Goal: Task Accomplishment & Management: Manage account settings

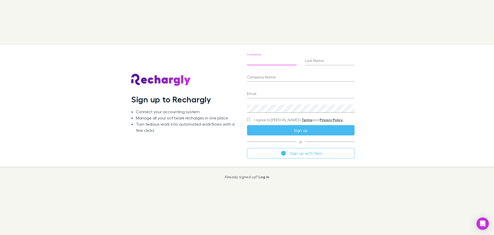
click at [261, 57] on input "First Name" at bounding box center [272, 61] width 50 height 8
click at [162, 127] on li "Turn tedious work into automated workflows with a few clicks" at bounding box center [187, 127] width 103 height 12
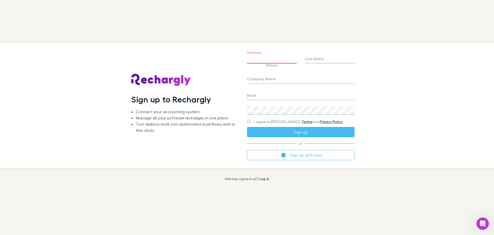
click at [268, 62] on input "First Name" at bounding box center [272, 59] width 50 height 8
type input "*****"
type input "******"
type input "**********"
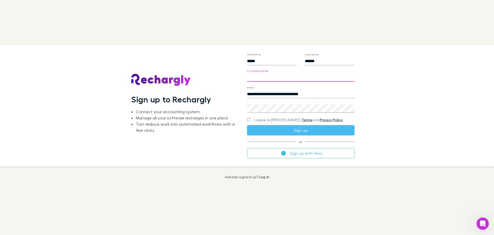
click at [269, 78] on input "Company Name" at bounding box center [301, 77] width 108 height 8
type input "**********"
drag, startPoint x: 224, startPoint y: 144, endPoint x: 231, endPoint y: 133, distance: 13.4
click at [224, 142] on div "Sign up to Rechargly Connect your accounting system Manage all your software re…" at bounding box center [185, 106] width 108 height 114
click at [246, 120] on div "**********" at bounding box center [301, 106] width 116 height 122
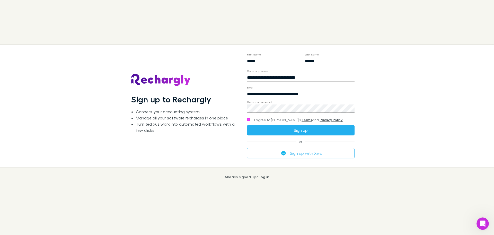
click at [283, 131] on button "Sign up" at bounding box center [301, 130] width 108 height 10
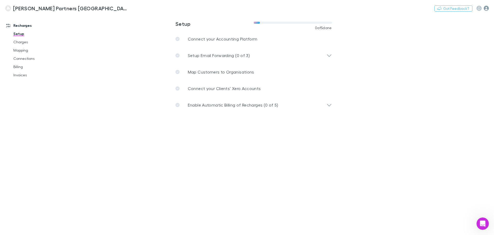
click at [486, 7] on icon "button" at bounding box center [486, 8] width 5 height 5
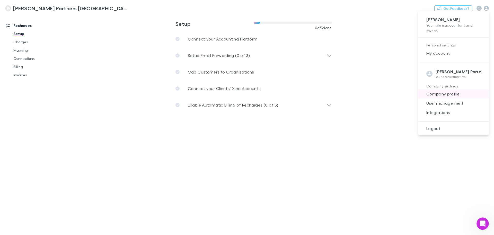
click at [446, 90] on li "Company profile" at bounding box center [453, 93] width 71 height 9
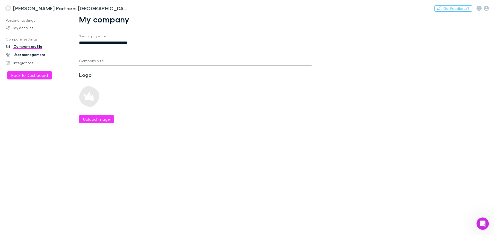
click at [19, 52] on link "User management" at bounding box center [35, 54] width 68 height 8
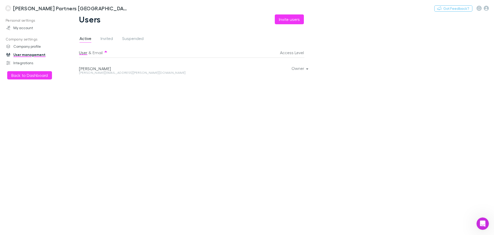
click at [295, 73] on div "Owner" at bounding box center [263, 68] width 81 height 21
click at [297, 69] on button "Owner" at bounding box center [300, 68] width 24 height 7
click at [297, 69] on div at bounding box center [247, 117] width 494 height 235
click at [487, 8] on icon "button" at bounding box center [486, 8] width 5 height 5
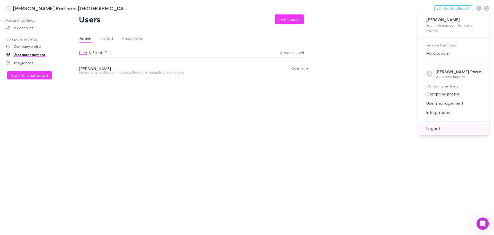
click at [430, 127] on span "Logout" at bounding box center [454, 128] width 63 height 6
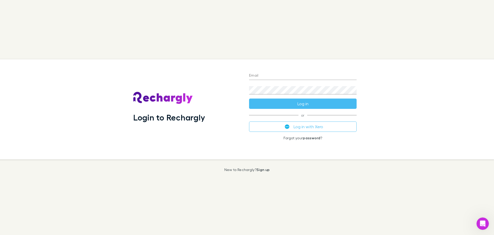
click at [257, 75] on input "Email" at bounding box center [303, 76] width 108 height 8
click at [428, 127] on div "Login to Rechargly Email Password Log in or Log in with Xero Forgot your passwo…" at bounding box center [245, 109] width 498 height 100
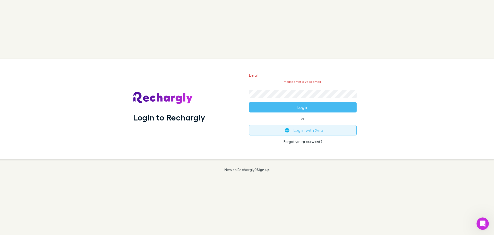
click at [281, 128] on button "Log in with Xero" at bounding box center [303, 130] width 108 height 10
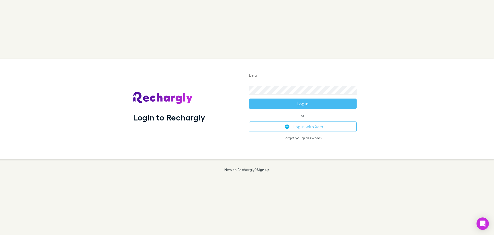
click at [271, 78] on input "Email" at bounding box center [303, 76] width 108 height 8
click at [398, 107] on div "Login to Rechargly Email Password Log in or Log in with Xero Forgot your passwo…" at bounding box center [245, 109] width 498 height 100
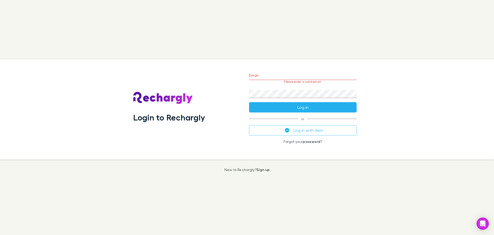
click at [319, 107] on button "Log in" at bounding box center [303, 107] width 108 height 10
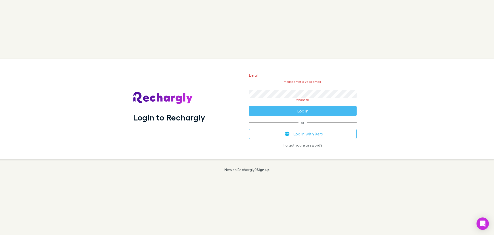
click at [341, 185] on div "Login to Rechargly Email Please enter a valid email. Password Please fill Log i…" at bounding box center [247, 117] width 494 height 235
click at [219, 104] on div "Login to Rechargly" at bounding box center [187, 109] width 108 height 92
click at [262, 170] on link "Sign up" at bounding box center [263, 169] width 13 height 4
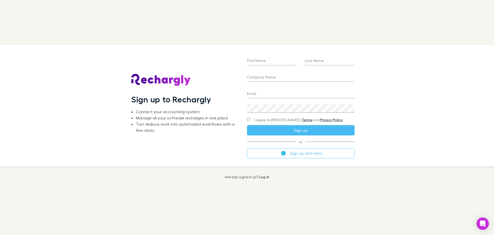
click at [261, 57] on input "First Name" at bounding box center [272, 61] width 50 height 8
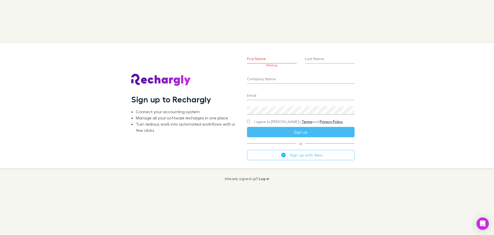
click at [472, 97] on div "Sign up to Rechargly Connect your accounting system Manage all your software re…" at bounding box center [243, 105] width 503 height 125
click at [253, 60] on input "First Name" at bounding box center [272, 59] width 50 height 8
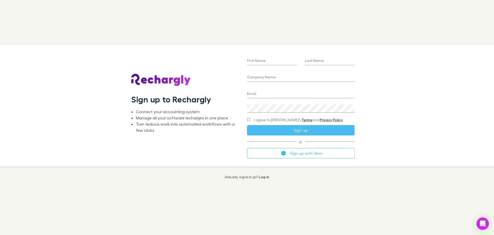
click at [261, 59] on input "First Name" at bounding box center [272, 61] width 50 height 8
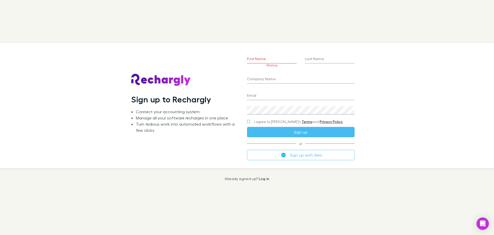
click at [267, 39] on div "Sign up to Rechargly Connect your accounting system Manage all your software re…" at bounding box center [247, 117] width 494 height 235
click at [252, 58] on input "First Name" at bounding box center [272, 59] width 50 height 8
type input "*****"
type input "******"
type input "**********"
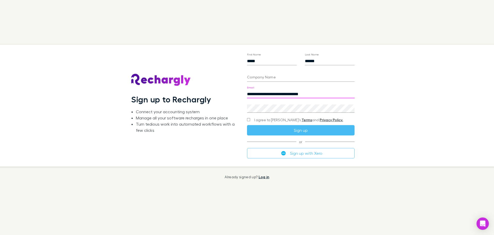
click at [259, 177] on link "Log in" at bounding box center [264, 176] width 11 height 4
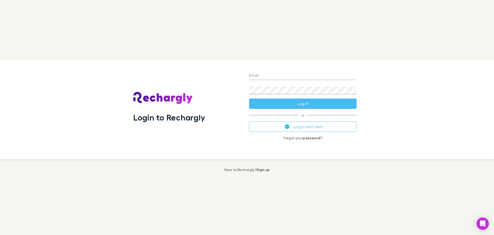
click at [305, 77] on input "Email" at bounding box center [303, 76] width 108 height 8
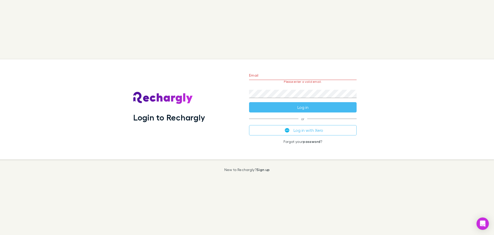
type input "**********"
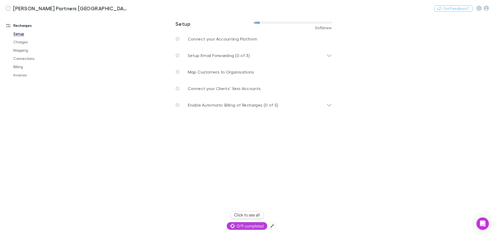
drag, startPoint x: 270, startPoint y: 228, endPoint x: 306, endPoint y: 221, distance: 36.7
click at [311, 222] on body "**********" at bounding box center [247, 117] width 494 height 235
click at [253, 214] on button "Click to see all" at bounding box center [247, 215] width 34 height 8
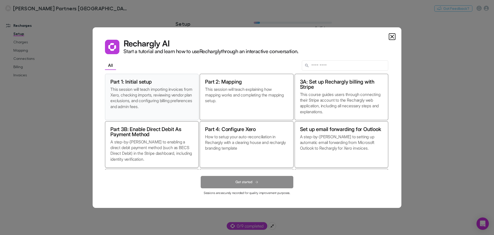
click at [156, 98] on p "This session will teach importing invoices from Xero, checking imports, reviewi…" at bounding box center [151, 100] width 83 height 28
click at [251, 184] on button "Get started" at bounding box center [247, 182] width 93 height 12
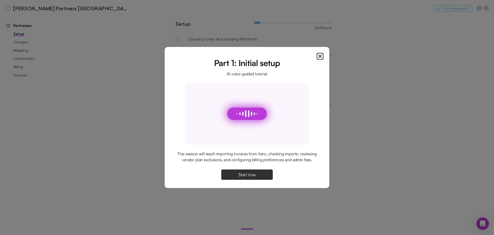
click at [244, 175] on span "Start now" at bounding box center [247, 174] width 17 height 4
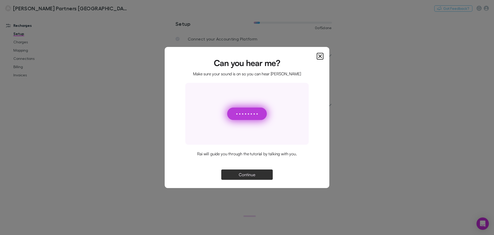
click at [250, 170] on button "Continue" at bounding box center [246, 174] width 51 height 10
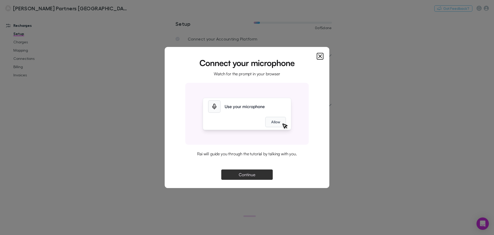
click at [246, 173] on span "Continue" at bounding box center [247, 174] width 16 height 4
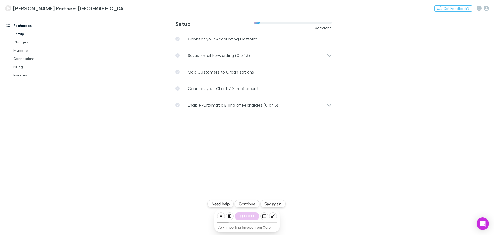
click at [281, 205] on button "Say again" at bounding box center [273, 204] width 25 height 8
click at [18, 36] on link "Setup" at bounding box center [38, 34] width 61 height 8
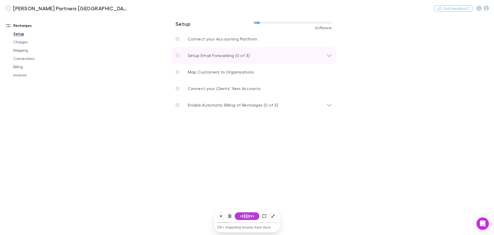
click at [215, 52] on div "Setup Email Forwarding (0 of 3)" at bounding box center [253, 55] width 165 height 16
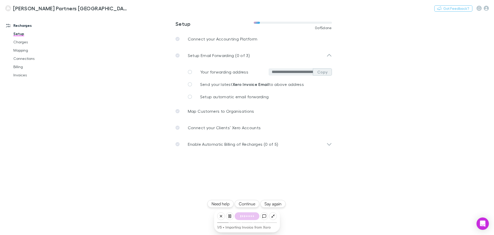
click at [324, 71] on button "Copy" at bounding box center [322, 71] width 19 height 7
click at [29, 57] on link "Connections" at bounding box center [38, 58] width 61 height 8
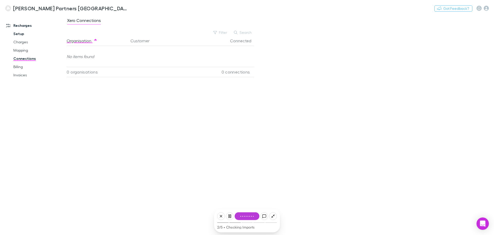
click at [22, 36] on link "Setup" at bounding box center [38, 34] width 61 height 8
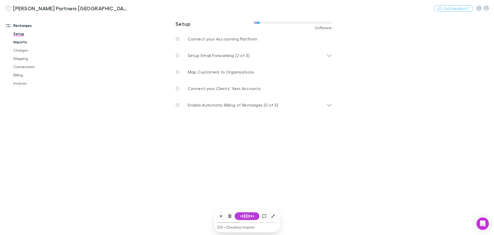
click at [23, 44] on link "Imports" at bounding box center [38, 42] width 61 height 8
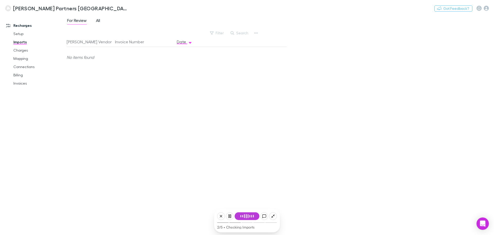
click at [97, 19] on span "All" at bounding box center [98, 21] width 4 height 7
click at [21, 49] on link "Charges" at bounding box center [38, 50] width 61 height 8
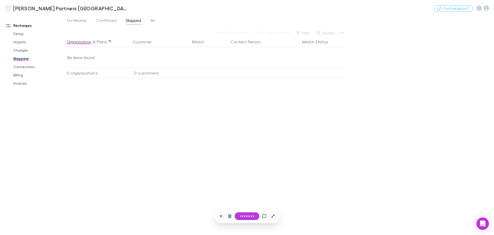
click at [490, 8] on div "Nothing Got Feedback?" at bounding box center [465, 8] width 60 height 7
click at [489, 8] on icon "button" at bounding box center [486, 8] width 5 height 5
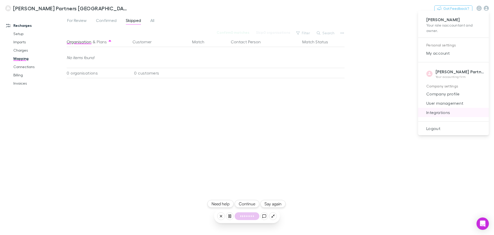
click at [437, 109] on span "Integrations" at bounding box center [454, 112] width 63 height 6
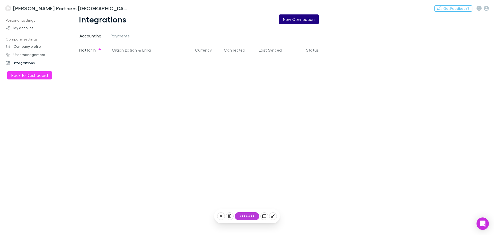
click at [310, 16] on button "New Connection" at bounding box center [299, 19] width 40 height 10
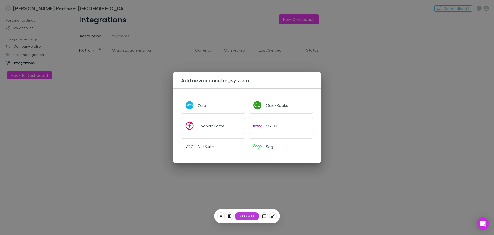
click at [406, 93] on div "Add new accounting system Xero QuickBooks FinancialForce MYOB NetSuite Sage" at bounding box center [247, 117] width 494 height 235
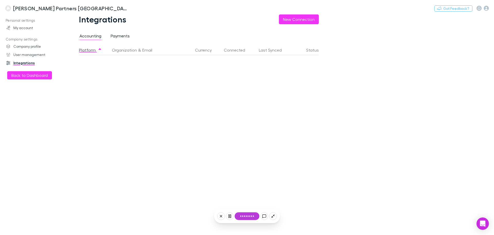
click at [121, 39] on span "Payments" at bounding box center [120, 36] width 19 height 7
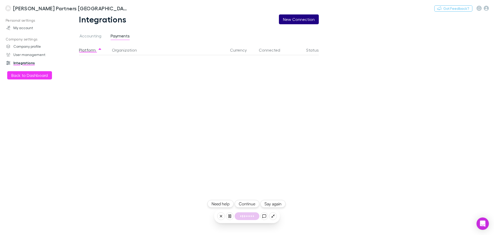
click at [288, 21] on button "New Connection" at bounding box center [299, 19] width 40 height 10
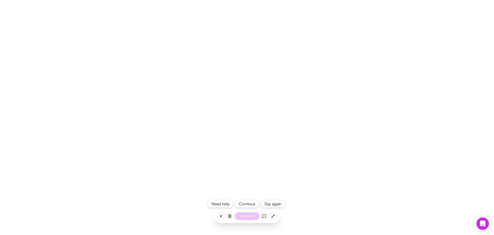
click at [245, 206] on button "Continue" at bounding box center [247, 204] width 25 height 8
click at [213, 198] on main at bounding box center [247, 117] width 494 height 235
click at [218, 203] on button "Need help" at bounding box center [221, 204] width 26 height 8
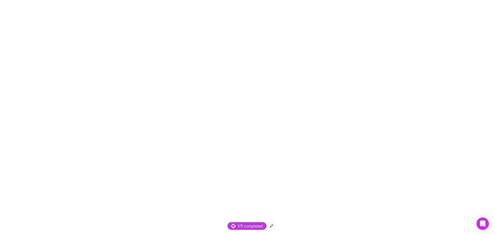
click at [239, 224] on span "1/9 completed" at bounding box center [246, 225] width 31 height 6
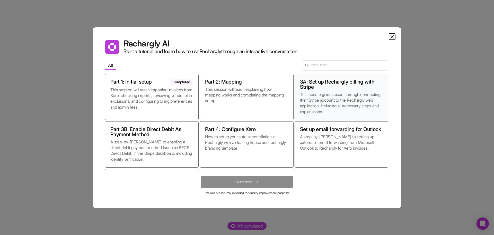
click at [358, 98] on p "This course guides users through connecting their Stripe account to the Recharg…" at bounding box center [341, 102] width 83 height 23
click at [232, 181] on button "Get started" at bounding box center [247, 182] width 93 height 12
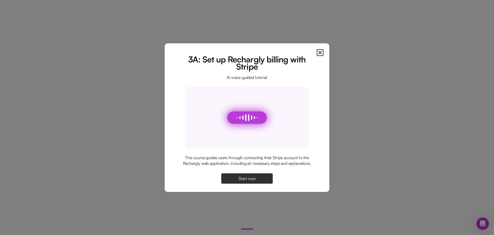
click at [236, 176] on button "Start now" at bounding box center [246, 178] width 51 height 10
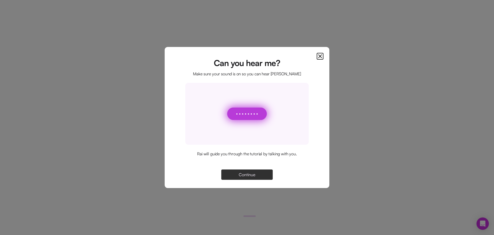
click at [236, 176] on button "Continue" at bounding box center [246, 174] width 51 height 10
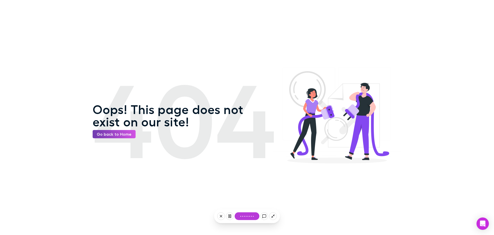
click at [122, 134] on link "Go back to Home" at bounding box center [114, 134] width 43 height 8
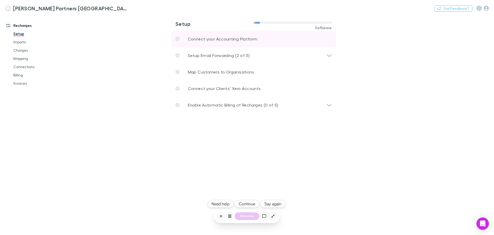
click at [224, 36] on link "Connect your Accounting Platform" at bounding box center [253, 39] width 165 height 16
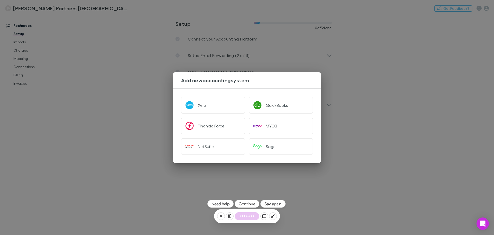
click at [347, 61] on div "Add new accounting system Xero QuickBooks FinancialForce MYOB NetSuite Sage" at bounding box center [247, 117] width 494 height 235
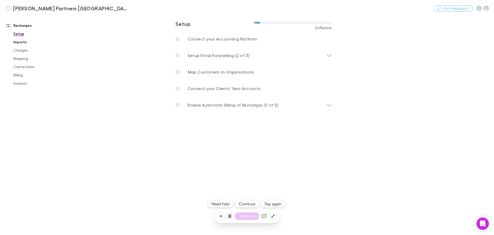
click at [26, 44] on link "Imports" at bounding box center [38, 42] width 61 height 8
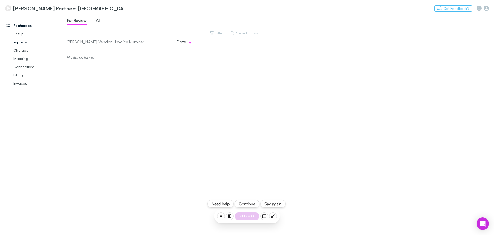
click at [99, 21] on span "All" at bounding box center [98, 21] width 4 height 7
click at [205, 216] on div "Rech Vendor Invoice Number Date Xero INV-46433652 15 Sep 2025" at bounding box center [177, 134] width 220 height 194
click at [31, 66] on link "Connections" at bounding box center [38, 67] width 61 height 8
click at [19, 74] on link "Billing" at bounding box center [38, 75] width 61 height 8
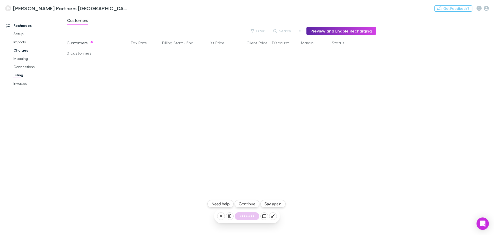
click at [23, 48] on link "Charges" at bounding box center [38, 50] width 61 height 8
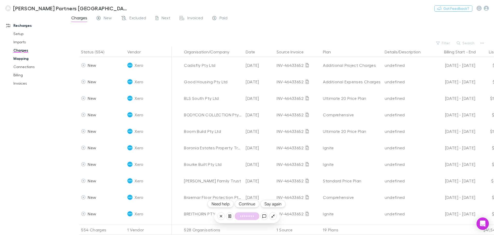
click at [22, 58] on link "Mapping" at bounding box center [38, 58] width 61 height 8
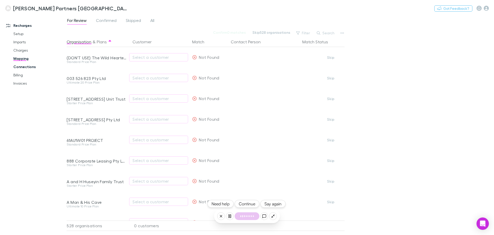
click at [22, 65] on link "Connections" at bounding box center [38, 67] width 61 height 8
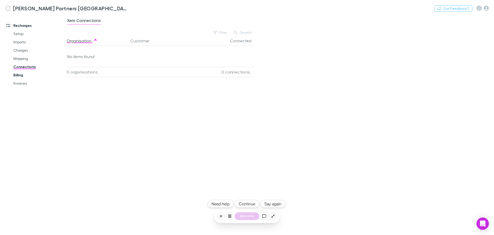
click at [21, 71] on link "Billing" at bounding box center [38, 75] width 61 height 8
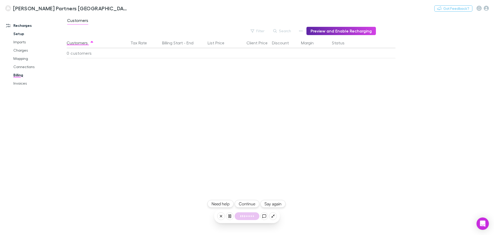
click at [16, 32] on link "Setup" at bounding box center [38, 34] width 61 height 8
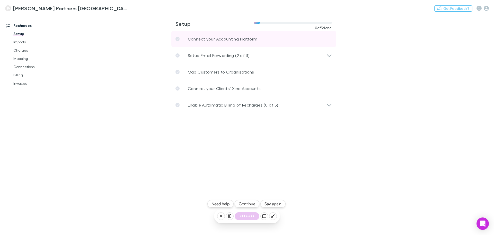
click at [219, 39] on p "Connect your Accounting Platform" at bounding box center [223, 39] width 70 height 6
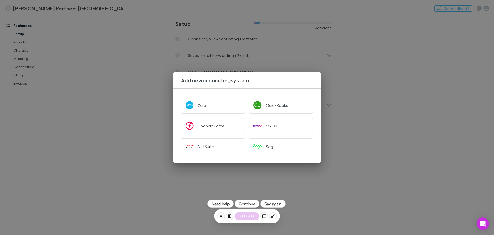
click at [381, 92] on div "Add new accounting system Xero QuickBooks FinancialForce MYOB NetSuite Sage" at bounding box center [247, 117] width 494 height 235
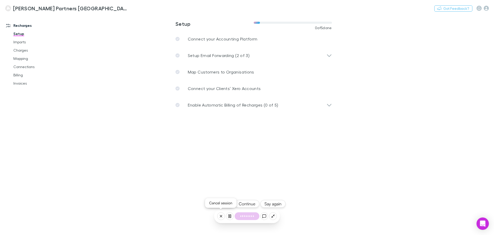
click at [223, 217] on button at bounding box center [221, 216] width 8 height 8
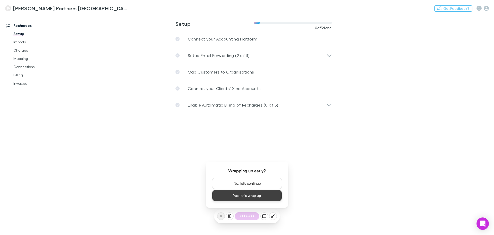
click at [243, 196] on button "Yes, let's wrap up" at bounding box center [247, 194] width 70 height 11
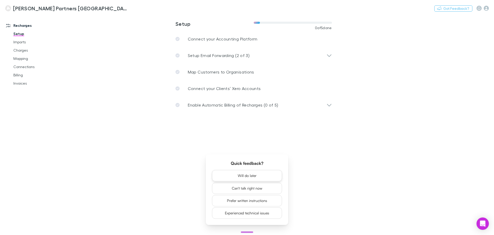
click at [242, 175] on button "Will do later" at bounding box center [247, 175] width 70 height 11
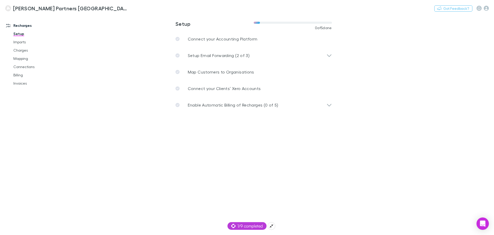
click at [257, 227] on span "1/9 completed" at bounding box center [246, 225] width 31 height 6
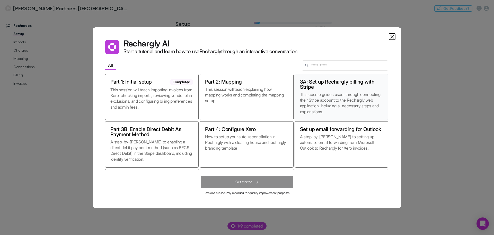
click at [314, 100] on p "This course guides users through connecting their Stripe account to the Recharg…" at bounding box center [341, 102] width 83 height 23
click at [253, 185] on button "Get started" at bounding box center [247, 182] width 93 height 12
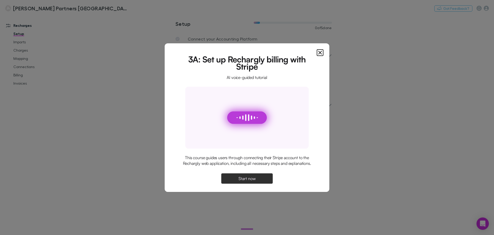
click at [253, 176] on span "Start now" at bounding box center [247, 178] width 17 height 4
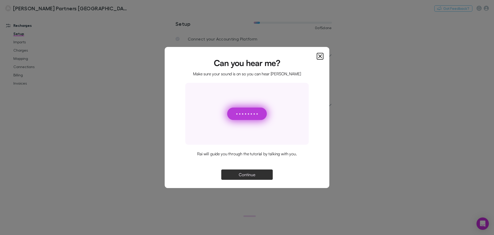
click at [253, 172] on span "Continue" at bounding box center [247, 174] width 16 height 4
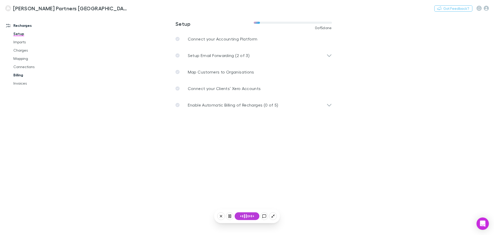
click at [19, 77] on link "Billing" at bounding box center [38, 75] width 61 height 8
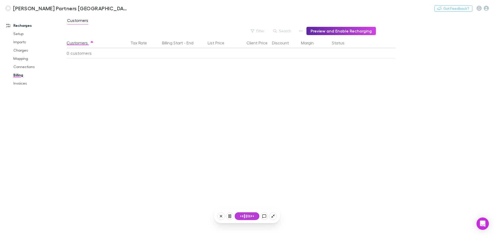
click at [488, 5] on div "Nothing Got Feedback?" at bounding box center [465, 8] width 60 height 7
click at [488, 9] on icon "button" at bounding box center [486, 8] width 5 height 5
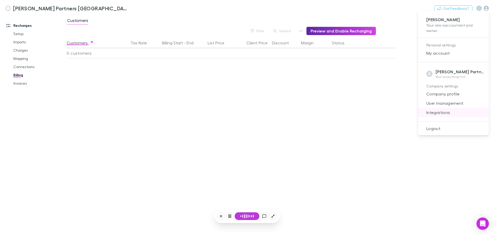
click at [448, 114] on span "Integrations" at bounding box center [454, 112] width 63 height 6
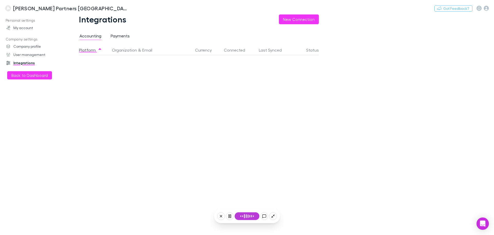
click at [123, 38] on span "Payments" at bounding box center [120, 36] width 19 height 7
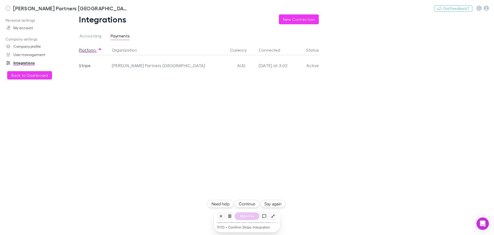
click at [279, 205] on button "Say again" at bounding box center [273, 204] width 25 height 8
click at [84, 64] on div "Stripe" at bounding box center [94, 65] width 31 height 21
click at [219, 205] on button "Need help" at bounding box center [221, 204] width 26 height 8
click at [252, 205] on button "Continue" at bounding box center [247, 204] width 25 height 8
click at [219, 214] on icon at bounding box center [221, 216] width 4 height 4
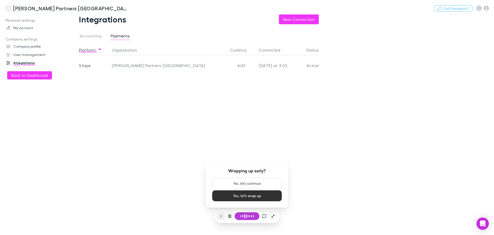
click at [254, 193] on button "Yes, let's wrap up" at bounding box center [247, 195] width 70 height 11
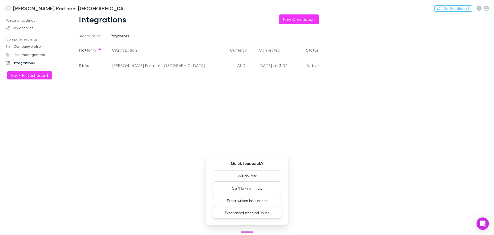
click at [269, 209] on button "Experienced technical issues" at bounding box center [247, 212] width 70 height 11
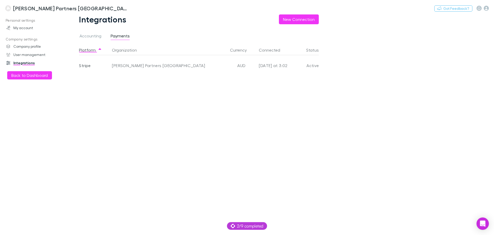
click at [45, 11] on h3 "[PERSON_NAME] Partners [GEOGRAPHIC_DATA]" at bounding box center [70, 8] width 115 height 6
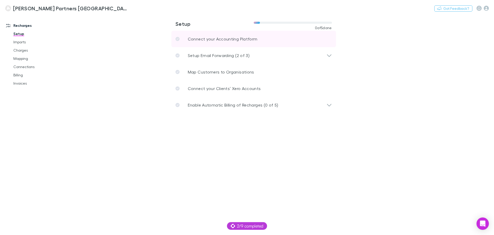
click at [255, 45] on link "Connect your Accounting Platform" at bounding box center [253, 39] width 165 height 16
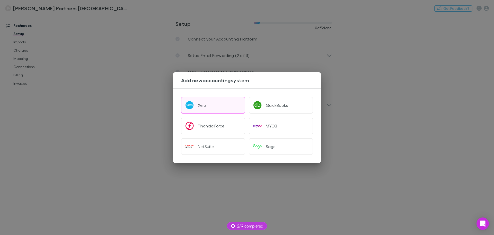
click at [212, 106] on button "Xero" at bounding box center [213, 105] width 64 height 16
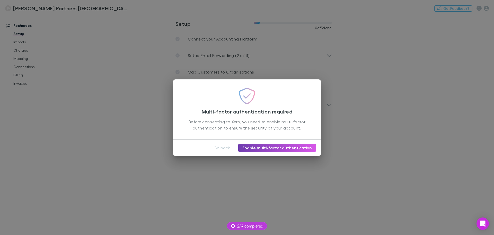
click at [265, 147] on link "Enable multi-factor authentication" at bounding box center [277, 147] width 78 height 8
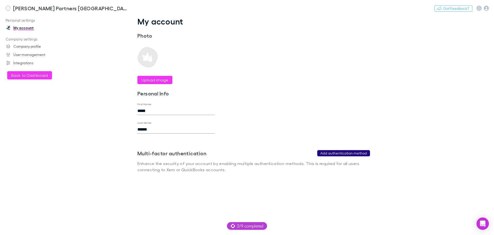
click at [339, 153] on button "Add authentication method" at bounding box center [343, 153] width 53 height 6
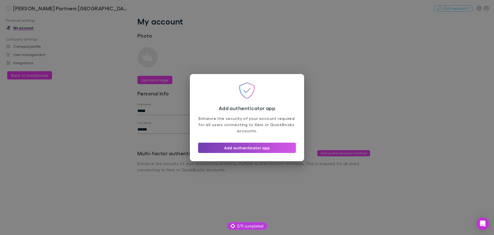
click at [247, 149] on button "Add authenticator app" at bounding box center [247, 147] width 98 height 10
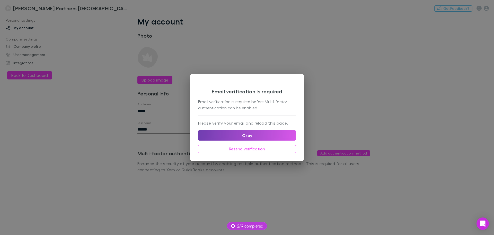
click at [248, 136] on button "Okay" at bounding box center [247, 135] width 98 height 10
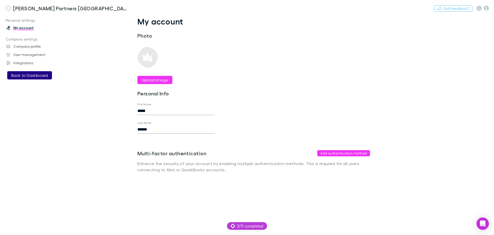
click at [18, 74] on button "Back to Dashboard" at bounding box center [29, 75] width 45 height 8
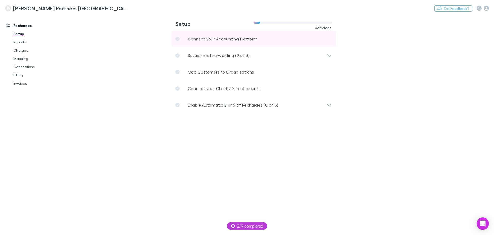
click at [233, 43] on link "Connect your Accounting Platform" at bounding box center [253, 39] width 165 height 16
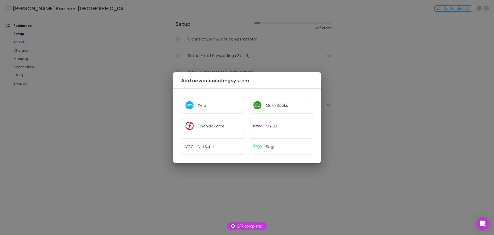
drag, startPoint x: 490, startPoint y: 120, endPoint x: 433, endPoint y: 108, distance: 58.4
click at [486, 120] on div "Add new accounting system Xero QuickBooks FinancialForce MYOB NetSuite Sage" at bounding box center [247, 117] width 494 height 235
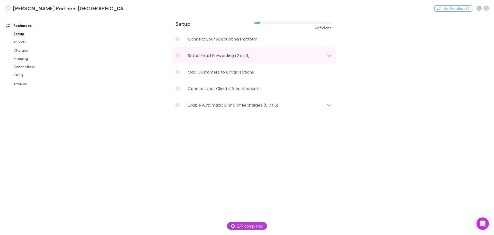
click at [227, 57] on p "Setup Email Forwarding (2 of 3)" at bounding box center [219, 55] width 62 height 6
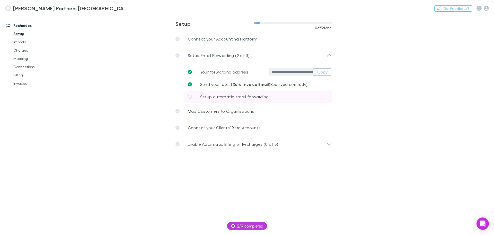
click at [226, 99] on p "Setup automatic email forwarding" at bounding box center [234, 96] width 69 height 6
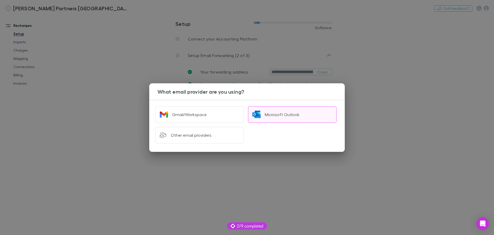
click at [279, 112] on div "Microsoft Outlook" at bounding box center [282, 114] width 35 height 5
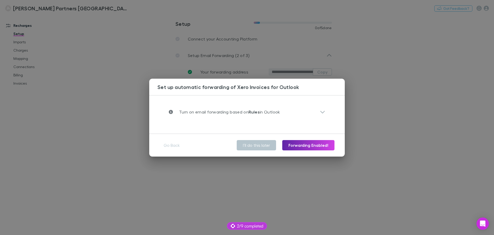
click at [279, 112] on p "Turn on email forwarding based on Rules in Outlook" at bounding box center [226, 112] width 107 height 6
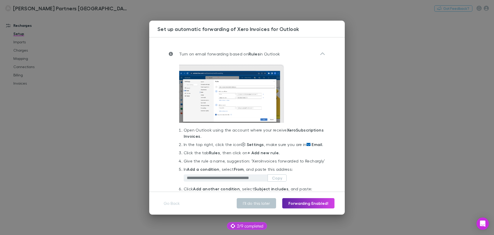
click at [43, 124] on div "**********" at bounding box center [247, 117] width 494 height 235
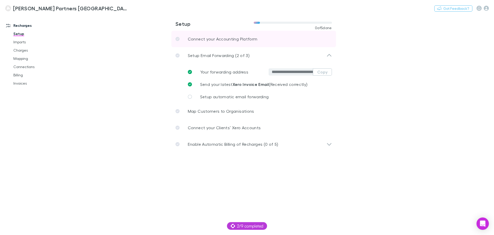
click at [244, 39] on p "Connect your Accounting Platform" at bounding box center [223, 39] width 70 height 6
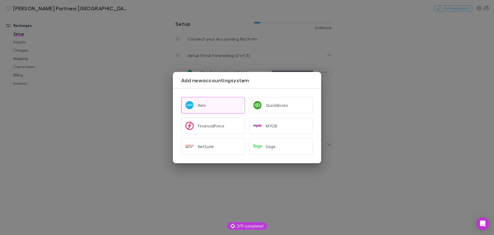
click at [204, 100] on button "Xero" at bounding box center [213, 105] width 64 height 16
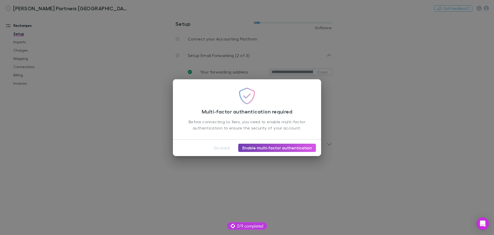
click at [252, 148] on link "Enable multi-factor authentication" at bounding box center [277, 147] width 78 height 8
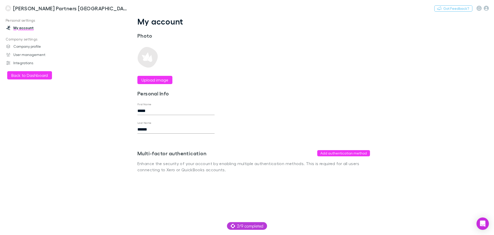
click at [343, 157] on div "Multi-factor authentication Add authentication method Enhance the security of y…" at bounding box center [253, 152] width 233 height 39
click at [342, 151] on button "Add authentication method" at bounding box center [343, 153] width 53 height 6
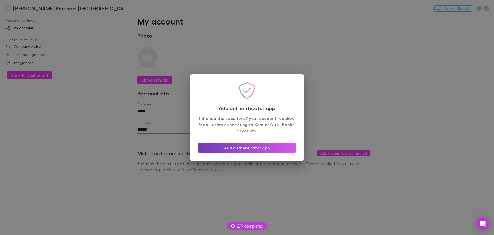
click at [245, 151] on button "Add authenticator app" at bounding box center [247, 147] width 98 height 10
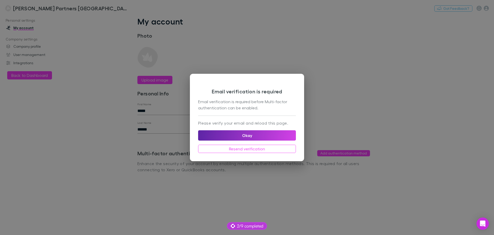
click at [226, 106] on div "Email verification is required before Multi-factor authentication can be enable…" at bounding box center [247, 104] width 98 height 13
click at [235, 114] on div "Email verification is required Email verification is required before Multi-fact…" at bounding box center [247, 98] width 98 height 33
click at [238, 128] on div "Please verify your email and reload this page. Okay Resend verification" at bounding box center [247, 136] width 98 height 33
click at [243, 138] on button "Okay" at bounding box center [247, 135] width 98 height 10
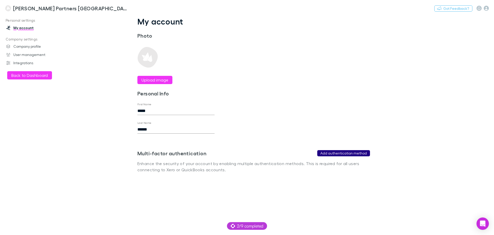
click at [346, 153] on button "Add authentication method" at bounding box center [343, 153] width 53 height 6
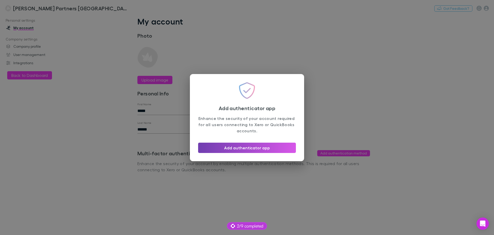
click at [242, 149] on button "Add authenticator app" at bounding box center [247, 147] width 98 height 10
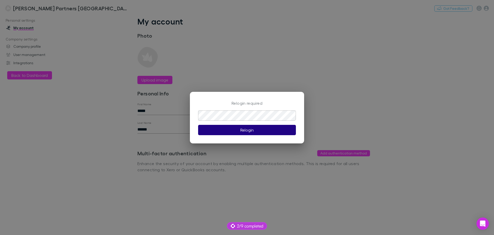
click at [215, 130] on button "Relogin" at bounding box center [247, 130] width 98 height 10
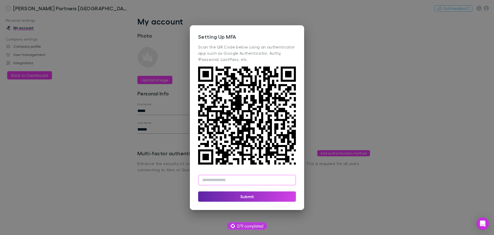
click at [249, 183] on input "text" at bounding box center [247, 180] width 98 height 10
type input "******"
click at [286, 197] on button "Submit" at bounding box center [247, 196] width 98 height 10
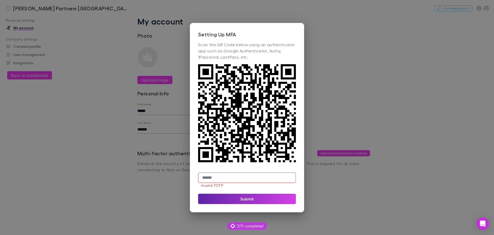
drag, startPoint x: 237, startPoint y: 178, endPoint x: 173, endPoint y: 178, distance: 64.4
click at [173, 178] on div "Setting Up MFA Scan the QR Code below using an authenticator app such as Google…" at bounding box center [247, 117] width 494 height 235
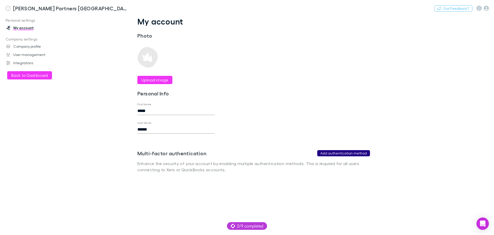
click at [358, 151] on button "Add authentication method" at bounding box center [343, 153] width 53 height 6
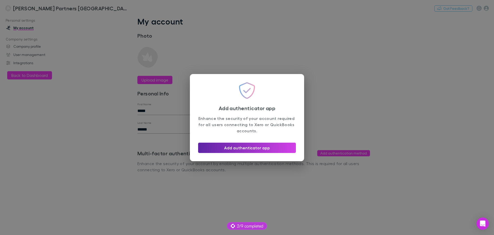
click at [400, 108] on div "Add authenticator app Enhance the security of your account required for all use…" at bounding box center [247, 117] width 494 height 235
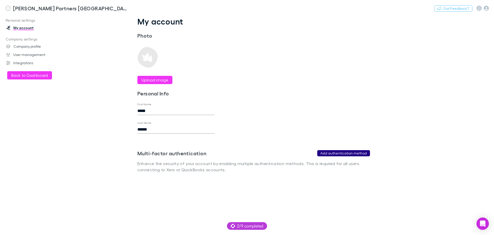
click at [349, 153] on button "Add authentication method" at bounding box center [343, 153] width 53 height 6
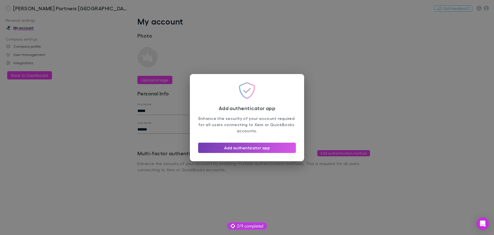
click at [251, 148] on button "Add authenticator app" at bounding box center [247, 147] width 98 height 10
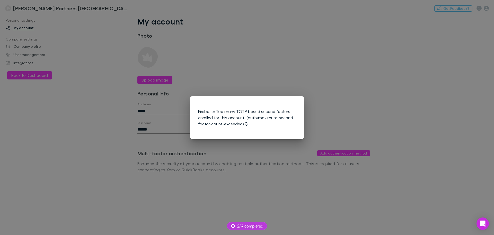
click at [230, 80] on div "Firebase: Too many TOTP based second factors enrolled for this account. (auth/m…" at bounding box center [247, 117] width 494 height 235
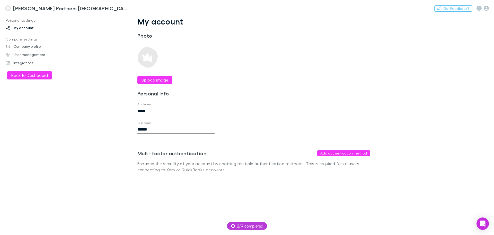
click at [202, 96] on h3 "Personal Info" at bounding box center [175, 93] width 77 height 6
click at [336, 156] on button "Add authentication method" at bounding box center [343, 153] width 53 height 6
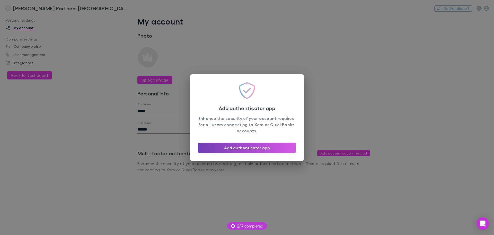
click at [252, 144] on button "Add authenticator app" at bounding box center [247, 147] width 98 height 10
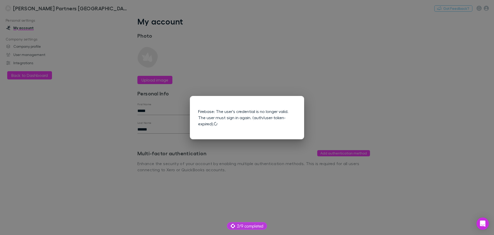
click at [390, 80] on div "Firebase: The user's credential is no longer valid. The user must sign in again…" at bounding box center [247, 117] width 494 height 235
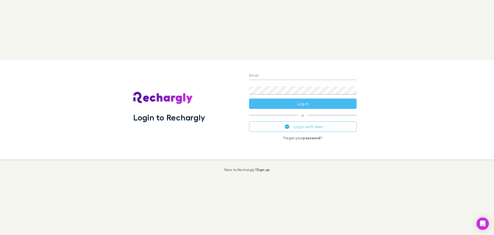
click at [305, 70] on div "Email" at bounding box center [303, 73] width 108 height 12
click at [301, 80] on input "Email" at bounding box center [303, 76] width 108 height 8
type input "**********"
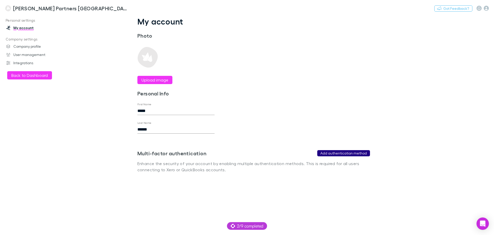
click at [325, 152] on button "Add authentication method" at bounding box center [343, 153] width 53 height 6
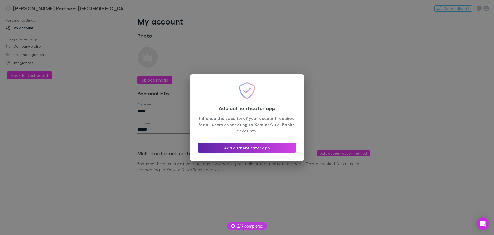
click at [295, 64] on div "Add authenticator app Enhance the security of your account required for all use…" at bounding box center [247, 117] width 494 height 235
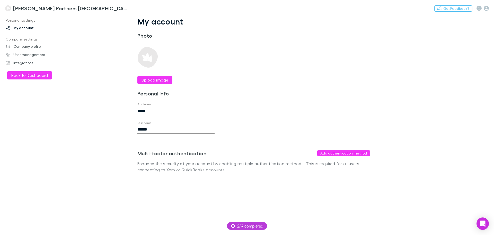
click at [21, 29] on link "My account" at bounding box center [35, 28] width 68 height 8
click at [20, 47] on link "Company profile" at bounding box center [35, 46] width 68 height 8
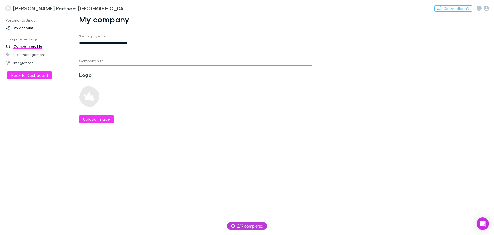
click at [20, 27] on link "My account" at bounding box center [35, 28] width 68 height 8
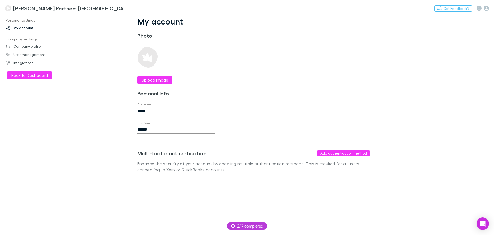
drag, startPoint x: 38, startPoint y: 77, endPoint x: 38, endPoint y: 81, distance: 4.1
click at [38, 77] on button "Back to Dashboard" at bounding box center [29, 75] width 45 height 8
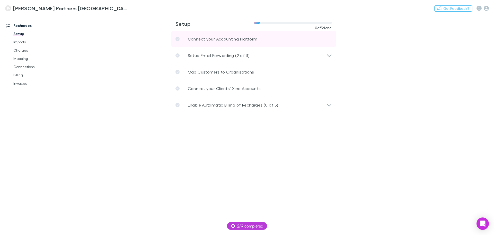
click at [228, 43] on link "Connect your Accounting Platform" at bounding box center [253, 39] width 165 height 16
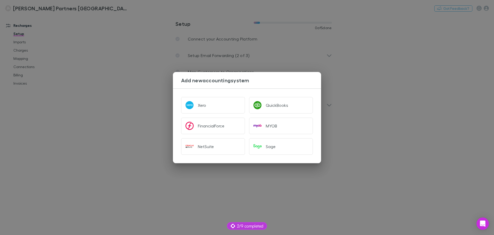
click at [127, 65] on div "Add new accounting system Xero QuickBooks FinancialForce MYOB NetSuite Sage" at bounding box center [247, 117] width 494 height 235
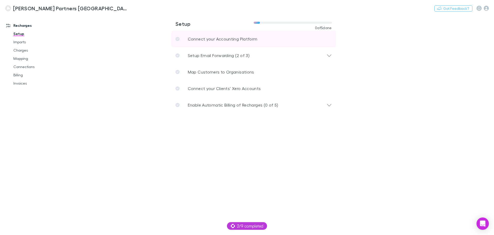
click at [199, 42] on p "Connect your Accounting Platform" at bounding box center [223, 39] width 70 height 6
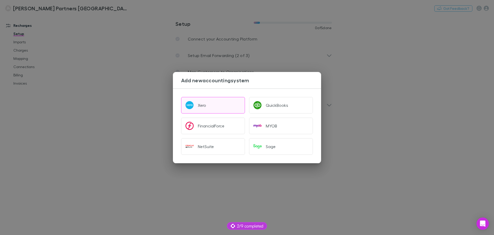
click at [194, 101] on button "Xero" at bounding box center [213, 105] width 64 height 16
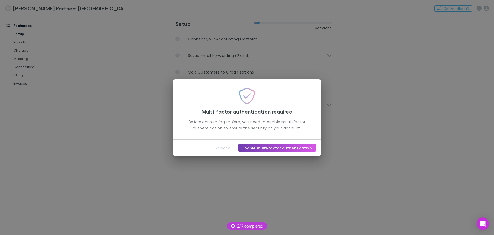
click at [272, 146] on link "Enable multi-factor authentication" at bounding box center [277, 147] width 78 height 8
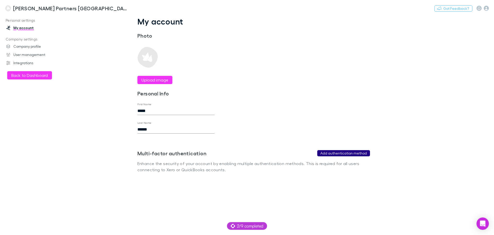
click at [332, 151] on button "Add authentication method" at bounding box center [343, 153] width 53 height 6
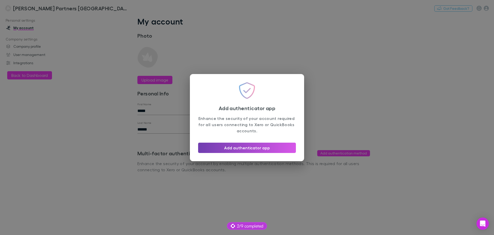
click at [231, 144] on button "Add authenticator app" at bounding box center [247, 147] width 98 height 10
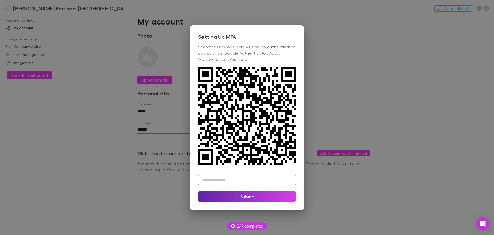
click at [220, 176] on input "text" at bounding box center [247, 180] width 98 height 10
type input "******"
click at [284, 199] on button "Submit" at bounding box center [247, 196] width 98 height 10
click at [242, 196] on button "Submit" at bounding box center [247, 196] width 98 height 10
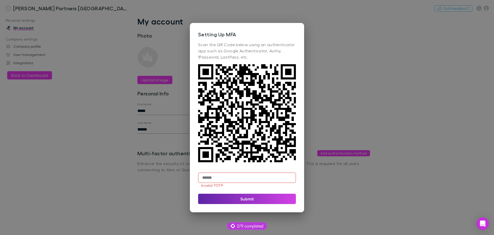
drag, startPoint x: 230, startPoint y: 174, endPoint x: 148, endPoint y: 180, distance: 82.1
click at [148, 180] on div "Setting Up MFA Scan the QR Code below using an authenticator app such as Google…" at bounding box center [247, 117] width 494 height 235
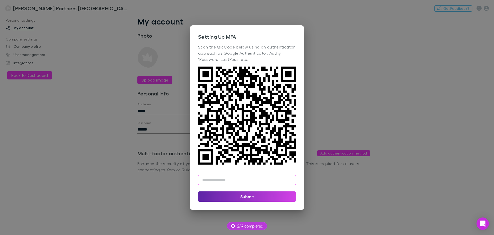
click at [242, 158] on icon at bounding box center [247, 115] width 98 height 98
click at [245, 200] on button "Submit" at bounding box center [247, 196] width 98 height 10
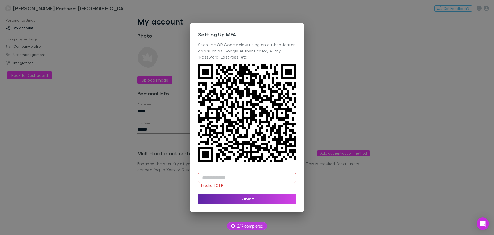
click at [229, 177] on input "text" at bounding box center [247, 177] width 98 height 10
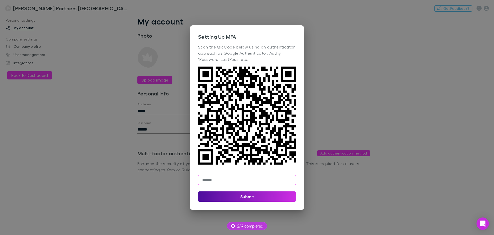
type input "******"
click at [291, 199] on button "Submit" at bounding box center [247, 196] width 98 height 10
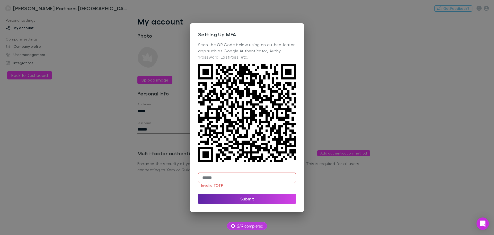
click at [357, 42] on div "Setting Up MFA Scan the QR Code below using an authenticator app such as Google…" at bounding box center [247, 117] width 494 height 235
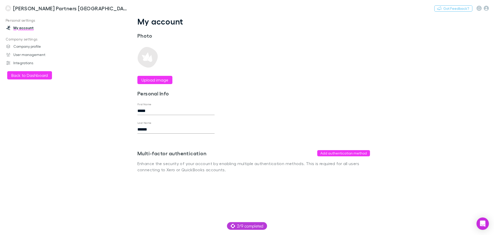
click at [20, 28] on link "My account" at bounding box center [35, 28] width 68 height 8
click at [19, 25] on link "My account" at bounding box center [35, 28] width 68 height 8
click at [33, 77] on button "Back to Dashboard" at bounding box center [29, 75] width 45 height 8
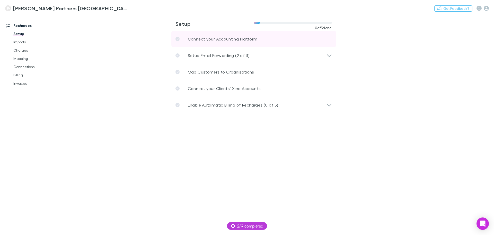
click at [236, 35] on link "Connect your Accounting Platform" at bounding box center [253, 39] width 165 height 16
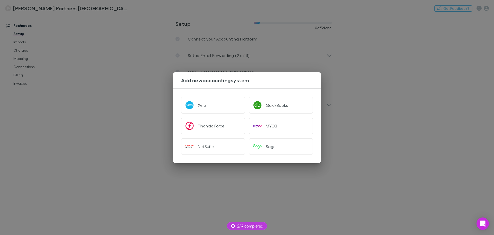
click at [439, 88] on div "Add new accounting system Xero QuickBooks FinancialForce MYOB NetSuite Sage" at bounding box center [247, 117] width 494 height 235
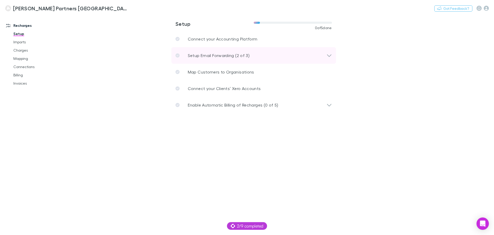
click at [208, 53] on p "Setup Email Forwarding (2 of 3)" at bounding box center [219, 55] width 62 height 6
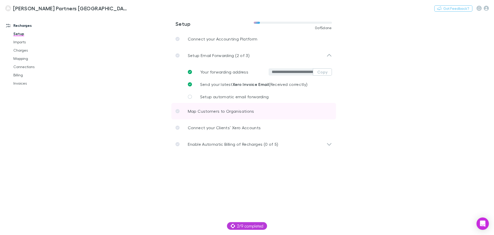
click at [216, 112] on p "Map Customers to Organisations" at bounding box center [221, 111] width 66 height 6
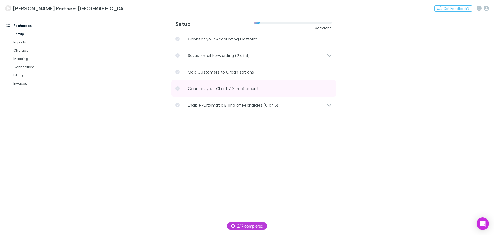
click at [228, 85] on p "Connect your Clients’ Xero Accounts" at bounding box center [224, 88] width 73 height 6
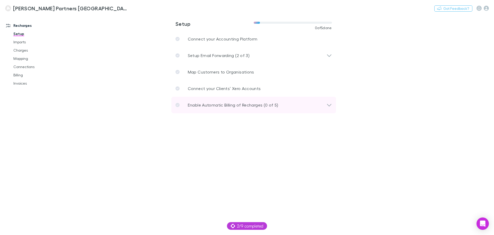
click at [262, 102] on p "Enable Automatic Billing of Recharges (0 of 5)" at bounding box center [233, 105] width 91 height 6
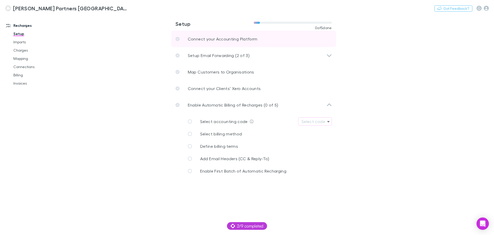
click at [223, 40] on p "Connect your Accounting Platform" at bounding box center [223, 39] width 70 height 6
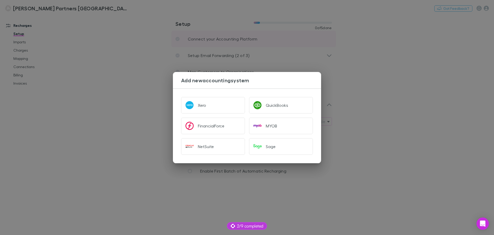
click at [223, 40] on div "Add new accounting system Xero QuickBooks FinancialForce MYOB NetSuite Sage" at bounding box center [247, 117] width 494 height 235
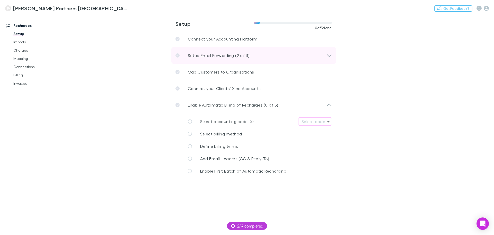
click at [235, 59] on div "Setup Email Forwarding (2 of 3)" at bounding box center [253, 55] width 165 height 16
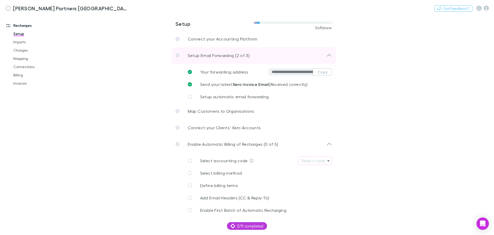
click at [235, 59] on div "Setup Email Forwarding (2 of 3)" at bounding box center [253, 55] width 165 height 16
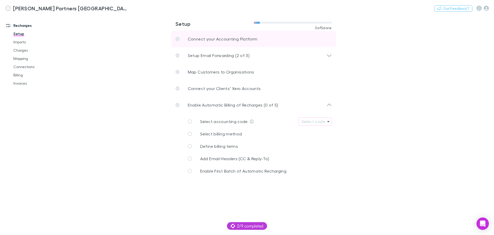
click at [208, 36] on p "Connect your Accounting Platform" at bounding box center [223, 39] width 70 height 6
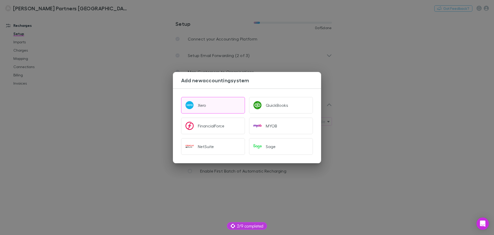
click at [207, 102] on button "Xero" at bounding box center [213, 105] width 64 height 16
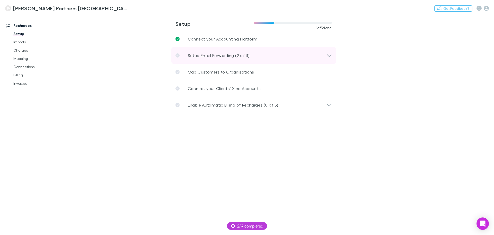
click at [212, 53] on p "Setup Email Forwarding (2 of 3)" at bounding box center [219, 55] width 62 height 6
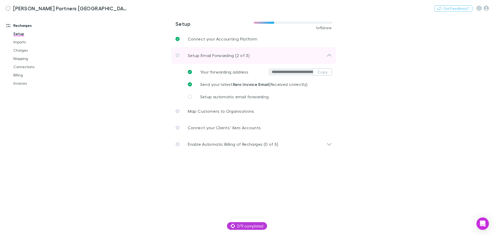
click at [212, 53] on p "Setup Email Forwarding (2 of 3)" at bounding box center [219, 55] width 62 height 6
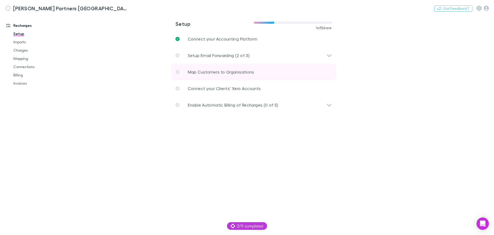
click at [225, 71] on p "Map Customers to Organisations" at bounding box center [221, 72] width 66 height 6
click at [192, 73] on p "Map Customers to Organisations" at bounding box center [221, 72] width 66 height 6
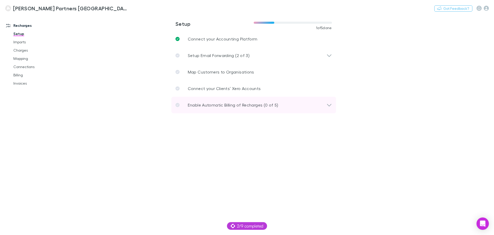
click at [192, 109] on div "Enable Automatic Billing of Recharges (0 of 5)" at bounding box center [253, 105] width 165 height 16
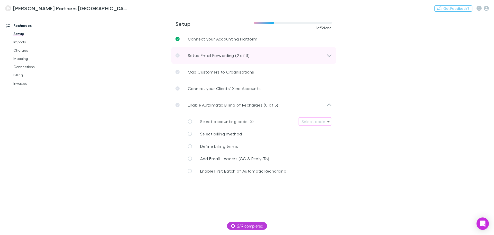
click at [231, 56] on p "Setup Email Forwarding (2 of 3)" at bounding box center [219, 55] width 62 height 6
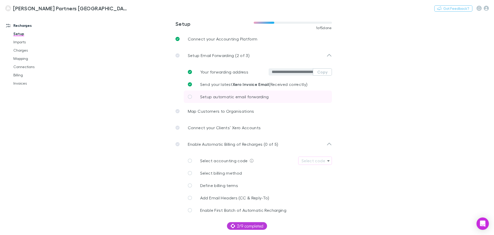
click at [192, 97] on link "Setup automatic email forwarding" at bounding box center [258, 96] width 148 height 12
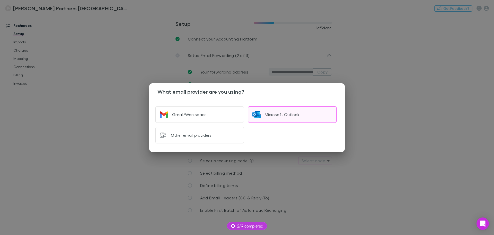
click at [261, 111] on button "Microsoft Outlook" at bounding box center [292, 114] width 89 height 16
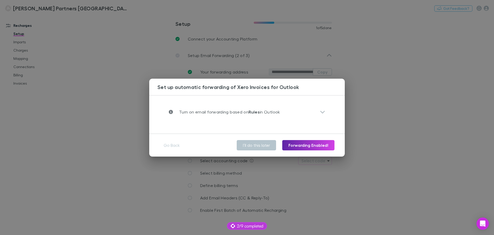
click at [261, 111] on p "Turn on email forwarding based on Rules in Outlook" at bounding box center [226, 112] width 107 height 6
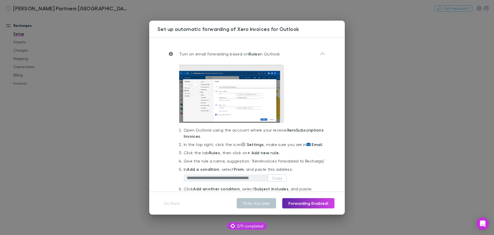
scroll to position [70, 0]
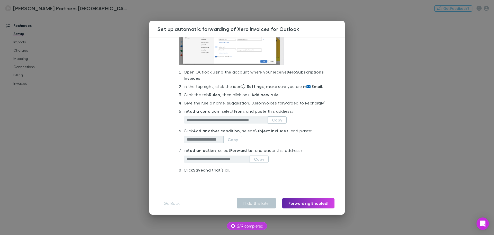
click at [372, 68] on div "**********" at bounding box center [247, 117] width 494 height 235
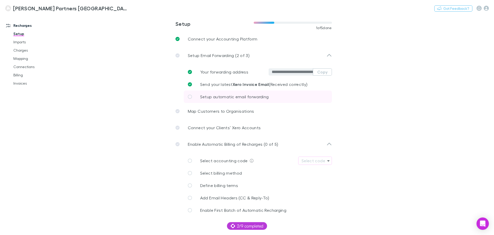
click at [253, 100] on link "Setup automatic email forwarding" at bounding box center [258, 96] width 148 height 12
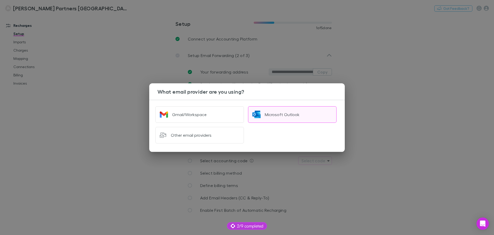
click at [259, 115] on img "button" at bounding box center [257, 114] width 8 height 8
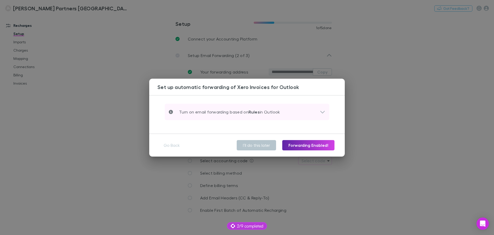
click at [284, 114] on div "Turn on email forwarding based on Rules in Outlook" at bounding box center [244, 112] width 151 height 6
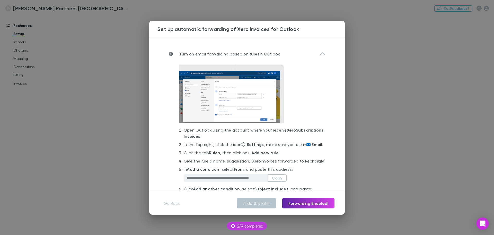
scroll to position [51, 0]
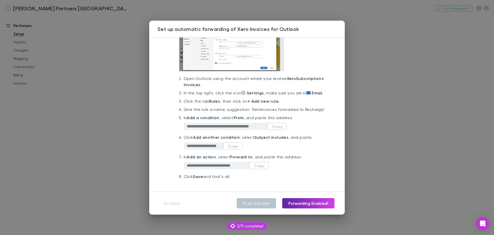
click at [88, 70] on div "**********" at bounding box center [247, 117] width 494 height 235
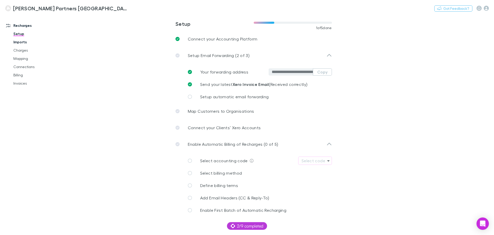
click at [14, 45] on link "Imports" at bounding box center [38, 42] width 61 height 8
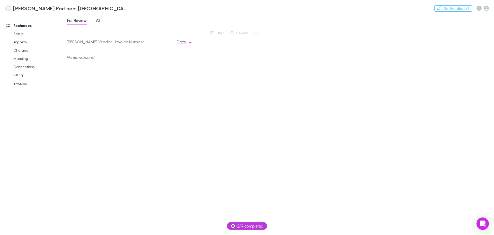
click at [100, 21] on span "All" at bounding box center [98, 21] width 4 height 7
click at [78, 57] on span "Xero" at bounding box center [78, 57] width 8 height 21
click at [28, 51] on link "Charges" at bounding box center [38, 50] width 61 height 8
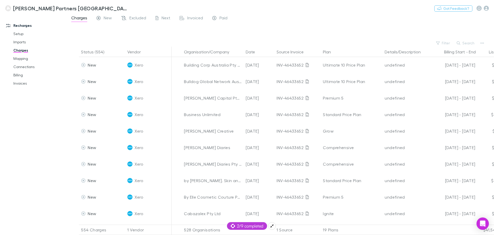
scroll to position [283, 0]
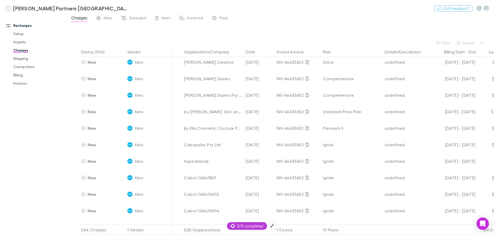
click at [252, 223] on span "2/9 completed" at bounding box center [247, 225] width 32 height 6
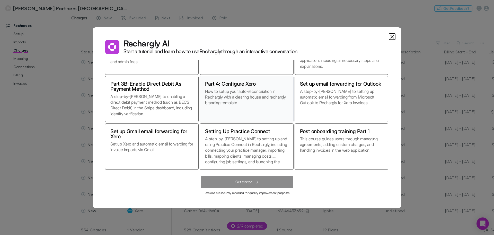
scroll to position [0, 0]
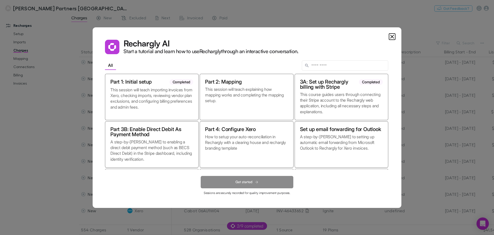
click at [395, 36] on icon "Close" at bounding box center [392, 36] width 6 height 6
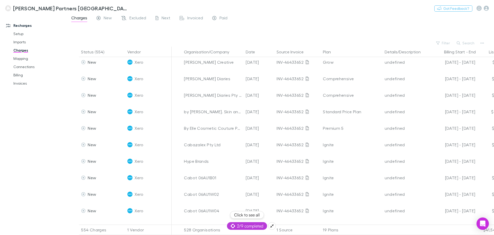
click at [262, 227] on span "2/9 completed" at bounding box center [247, 225] width 32 height 6
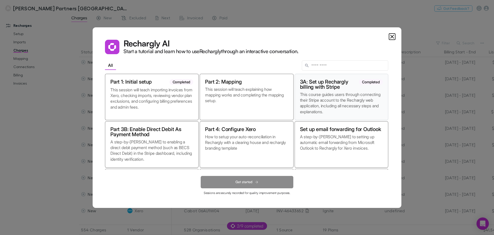
drag, startPoint x: 96, startPoint y: 34, endPoint x: 385, endPoint y: 89, distance: 294.4
click at [385, 89] on div "3A: Set up Rechargly billing with Stripe Completed This course guides users thr…" at bounding box center [342, 97] width 94 height 46
click at [393, 39] on icon "Close" at bounding box center [392, 36] width 6 height 6
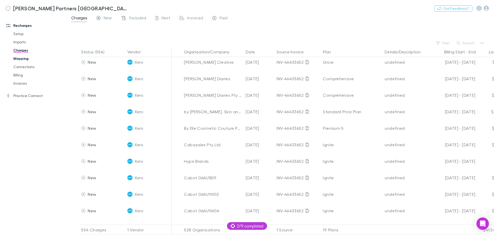
click at [18, 62] on link "Mapping" at bounding box center [38, 58] width 61 height 8
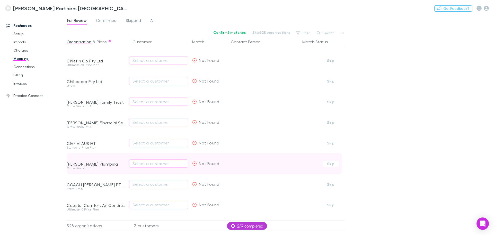
scroll to position [2277, 0]
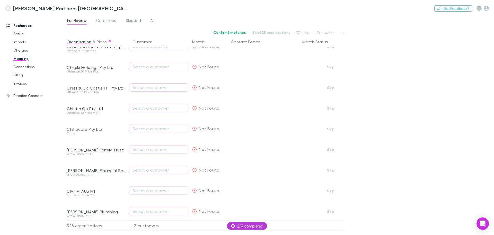
click at [325, 29] on div "For Review Confirmed Skipped All Confirm 3 matches Skip 528 organisations Filte…" at bounding box center [281, 124] width 428 height 220
click at [327, 35] on button "Search" at bounding box center [325, 33] width 23 height 6
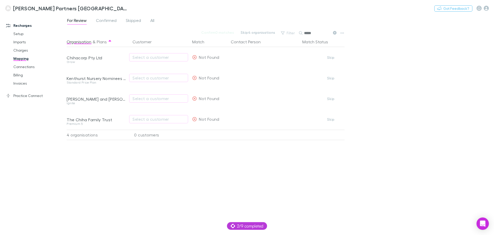
scroll to position [0, 0]
type input "*****"
click at [19, 44] on link "Imports" at bounding box center [38, 42] width 61 height 8
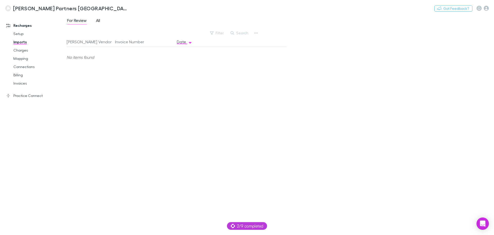
click at [98, 20] on span "All" at bounding box center [98, 21] width 4 height 7
click at [19, 35] on link "Setup" at bounding box center [38, 34] width 61 height 8
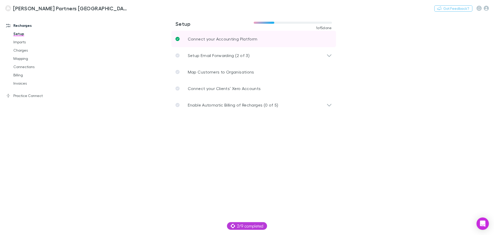
click at [240, 35] on link "Connect your Accounting Platform" at bounding box center [253, 39] width 165 height 16
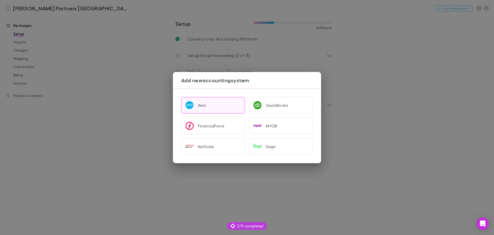
click at [214, 110] on button "Xero" at bounding box center [213, 105] width 64 height 16
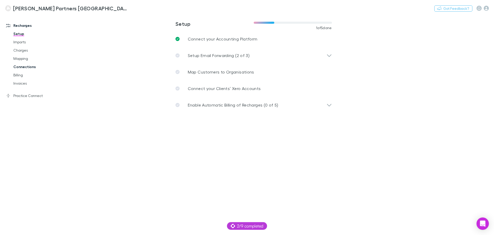
click at [20, 68] on link "Connections" at bounding box center [38, 67] width 61 height 8
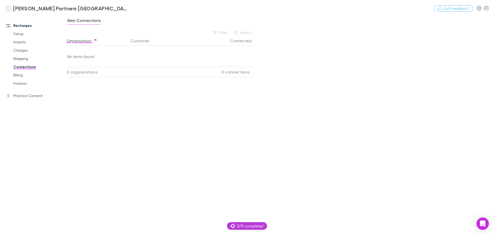
click at [71, 20] on span "Xero Connections" at bounding box center [84, 21] width 34 height 7
click at [28, 52] on link "Charges" at bounding box center [38, 50] width 61 height 8
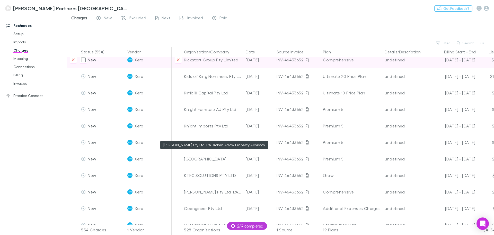
scroll to position [3785, 0]
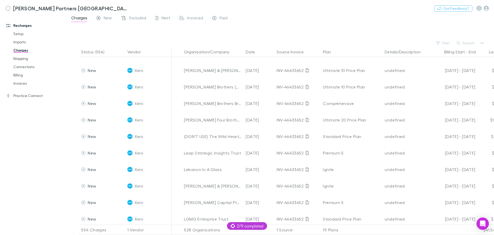
click at [489, 9] on div "Nothing Got Feedback?" at bounding box center [465, 8] width 60 height 7
click at [487, 9] on icon "button" at bounding box center [486, 8] width 5 height 5
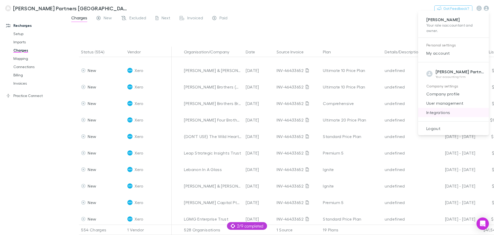
click at [440, 113] on span "Integrations" at bounding box center [454, 112] width 63 height 6
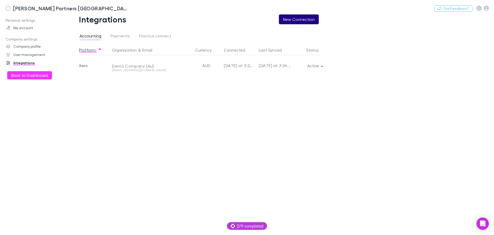
click at [307, 22] on button "New Connection" at bounding box center [299, 19] width 40 height 10
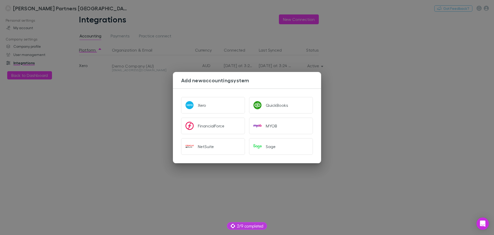
click at [403, 80] on div "Add new accounting system Xero QuickBooks FinancialForce MYOB NetSuite Sage" at bounding box center [247, 117] width 494 height 235
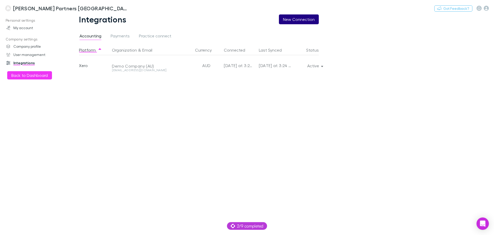
click at [287, 20] on button "New Connection" at bounding box center [299, 19] width 40 height 10
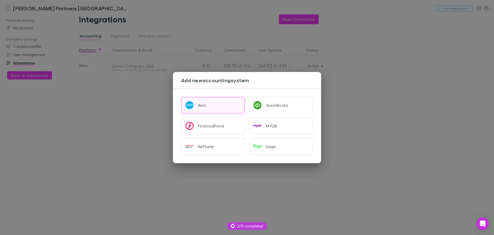
click at [201, 108] on button "Xero" at bounding box center [213, 105] width 64 height 16
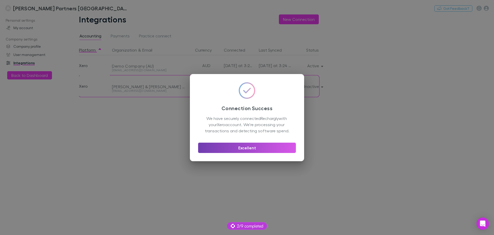
click at [243, 146] on button "Excellent" at bounding box center [247, 147] width 98 height 10
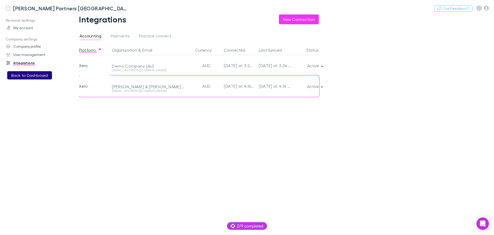
click at [34, 72] on button "Back to Dashboard" at bounding box center [29, 75] width 45 height 8
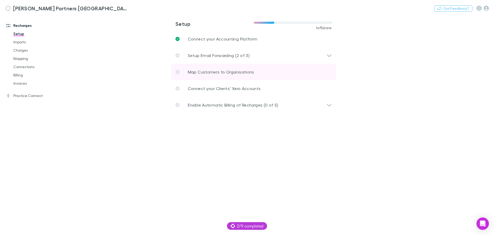
click at [210, 72] on p "Map Customers to Organisations" at bounding box center [221, 72] width 66 height 6
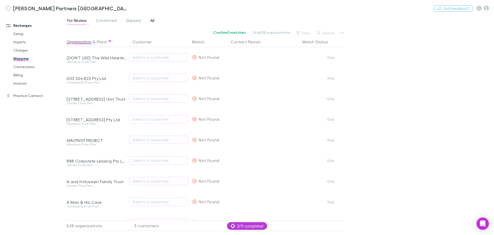
click at [152, 21] on span "All" at bounding box center [152, 21] width 4 height 7
click at [139, 20] on span "Skipped" at bounding box center [133, 21] width 15 height 7
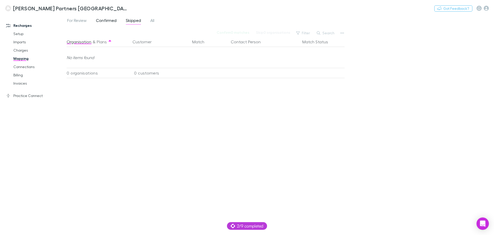
click at [100, 19] on span "Confirmed" at bounding box center [106, 21] width 21 height 7
click at [88, 20] on div "For Review Confirmed Skipped All" at bounding box center [113, 21] width 92 height 8
click at [82, 21] on span "For Review" at bounding box center [77, 21] width 20 height 7
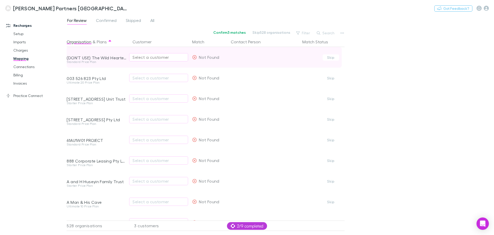
click at [141, 58] on div "Select a customer" at bounding box center [159, 57] width 52 height 6
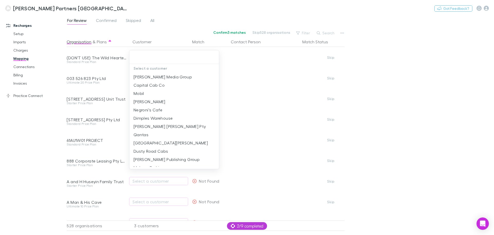
click at [407, 102] on div at bounding box center [247, 117] width 494 height 235
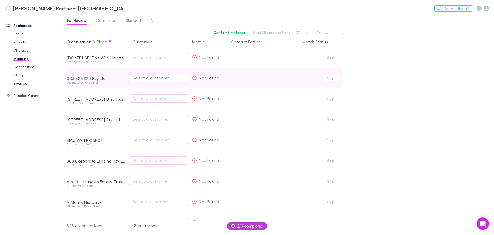
click at [140, 80] on div "Select a customer" at bounding box center [159, 78] width 52 height 6
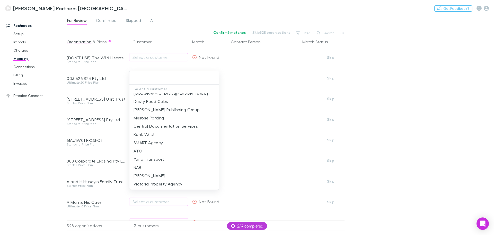
scroll to position [71, 0]
click at [494, 82] on div at bounding box center [247, 117] width 494 height 235
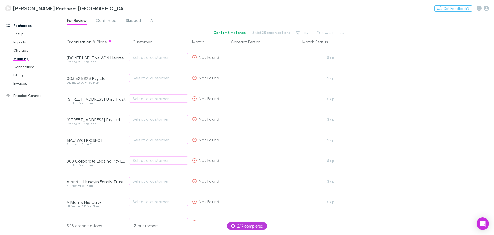
click at [459, 81] on div "For Review Confirmed Skipped All Confirm 3 matches Skip 528 organisations Filte…" at bounding box center [281, 124] width 428 height 220
click at [335, 34] on button "Search" at bounding box center [325, 33] width 23 height 6
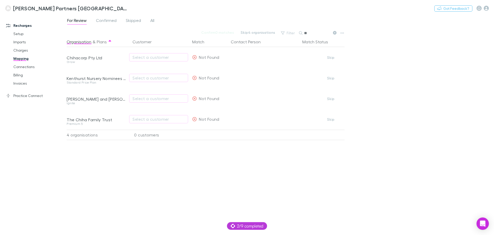
type input "*"
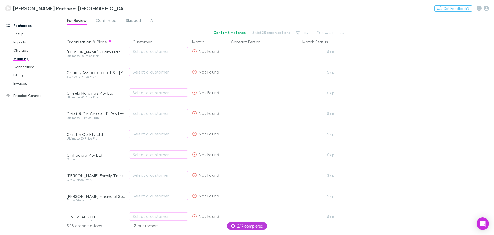
scroll to position [2019, 0]
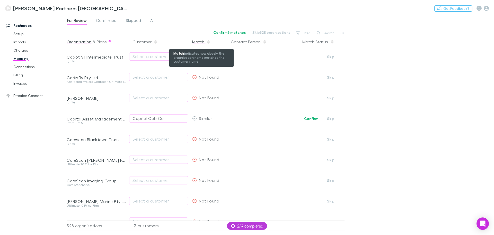
click at [196, 42] on div "Match" at bounding box center [201, 42] width 18 height 10
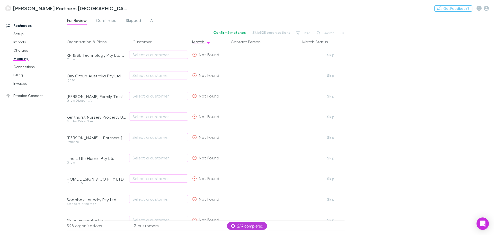
scroll to position [0, 0]
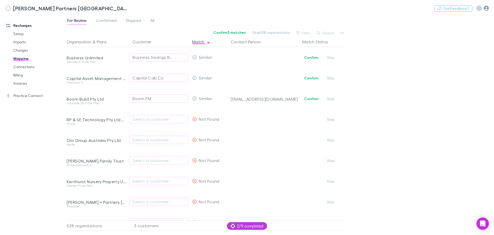
click at [486, 6] on icon "button" at bounding box center [486, 8] width 5 height 5
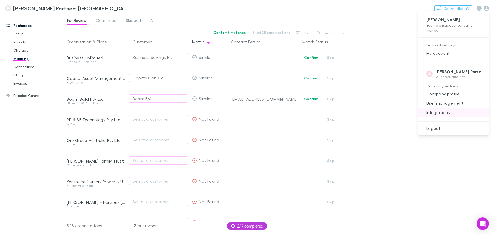
click at [448, 113] on span "Integrations" at bounding box center [454, 112] width 63 height 6
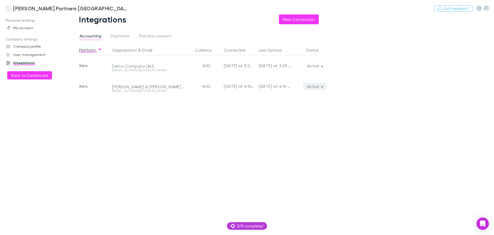
click at [320, 89] on button "Active" at bounding box center [314, 86] width 23 height 7
click at [320, 89] on div at bounding box center [247, 117] width 494 height 235
click at [309, 14] on button "New Connection" at bounding box center [299, 19] width 40 height 10
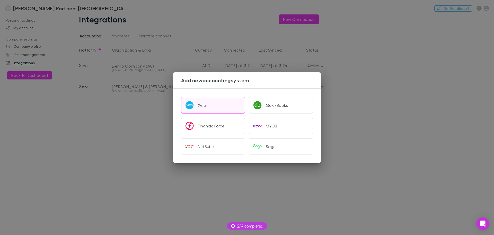
click at [223, 99] on button "Xero" at bounding box center [213, 105] width 64 height 16
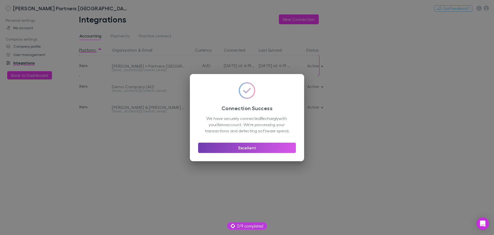
click at [220, 149] on button "Excellent" at bounding box center [247, 147] width 98 height 10
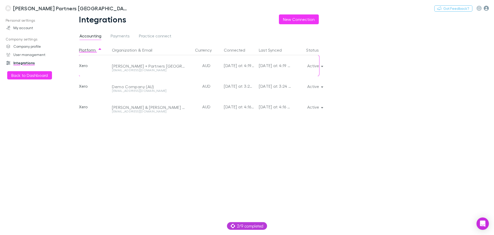
click at [484, 7] on icon "button" at bounding box center [486, 8] width 5 height 5
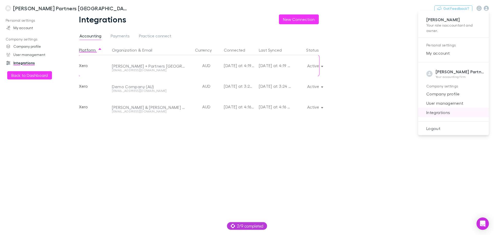
click at [431, 113] on span "Integrations" at bounding box center [454, 112] width 63 height 6
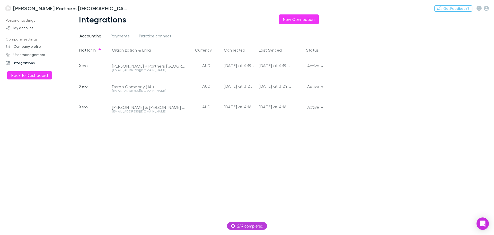
click at [24, 69] on div "Personal settings My account Company settings Company profile User management I…" at bounding box center [35, 123] width 71 height 214
click at [24, 74] on button "Back to Dashboard" at bounding box center [29, 75] width 45 height 8
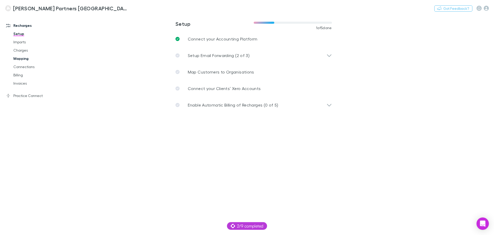
click at [18, 57] on link "Mapping" at bounding box center [38, 58] width 61 height 8
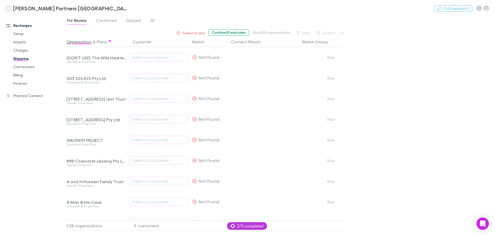
click at [233, 31] on button "Confirm 10 matches" at bounding box center [229, 32] width 41 height 6
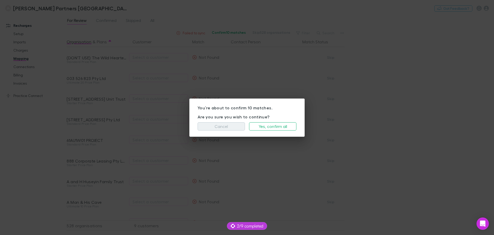
drag, startPoint x: 217, startPoint y: 124, endPoint x: 212, endPoint y: 117, distance: 8.7
click at [217, 124] on button "Cancel" at bounding box center [221, 126] width 47 height 8
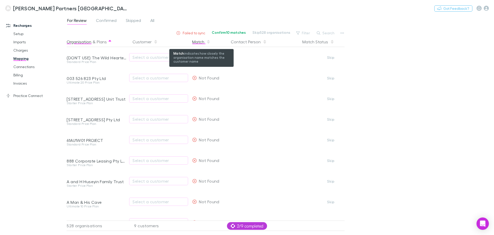
click at [205, 43] on div "Match" at bounding box center [201, 42] width 18 height 10
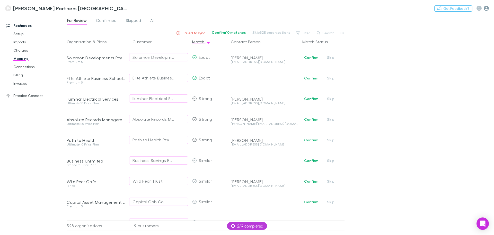
click at [488, 11] on icon "button" at bounding box center [486, 8] width 5 height 5
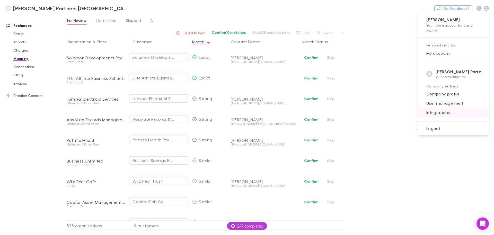
click at [438, 111] on span "Integrations" at bounding box center [454, 112] width 63 height 6
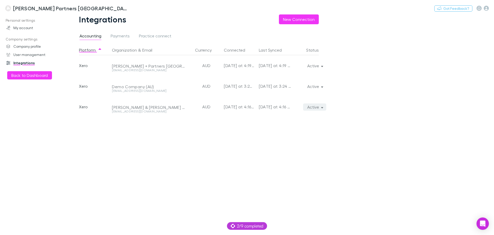
click at [317, 109] on button "Active" at bounding box center [314, 106] width 23 height 7
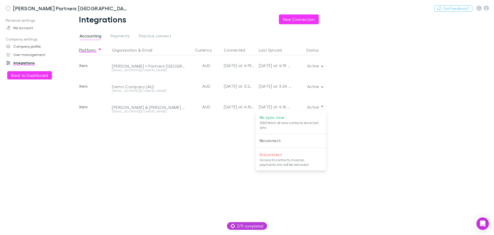
click at [144, 37] on div at bounding box center [247, 117] width 494 height 235
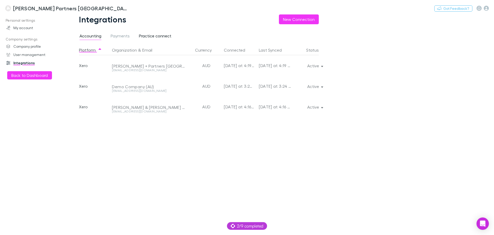
click at [144, 37] on span "Practice connect" at bounding box center [155, 36] width 32 height 7
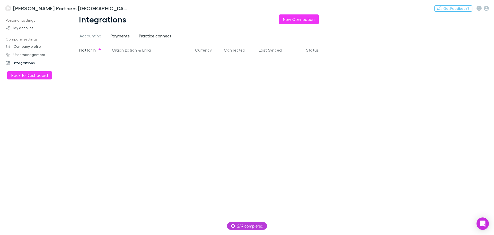
click at [117, 35] on span "Payments" at bounding box center [120, 36] width 19 height 7
click at [79, 37] on div "Integrations New Connection Accounting Payments Practice connect Platform Organ…" at bounding box center [203, 124] width 273 height 220
click at [92, 36] on span "Accounting" at bounding box center [91, 36] width 22 height 7
